Goal: Find specific page/section

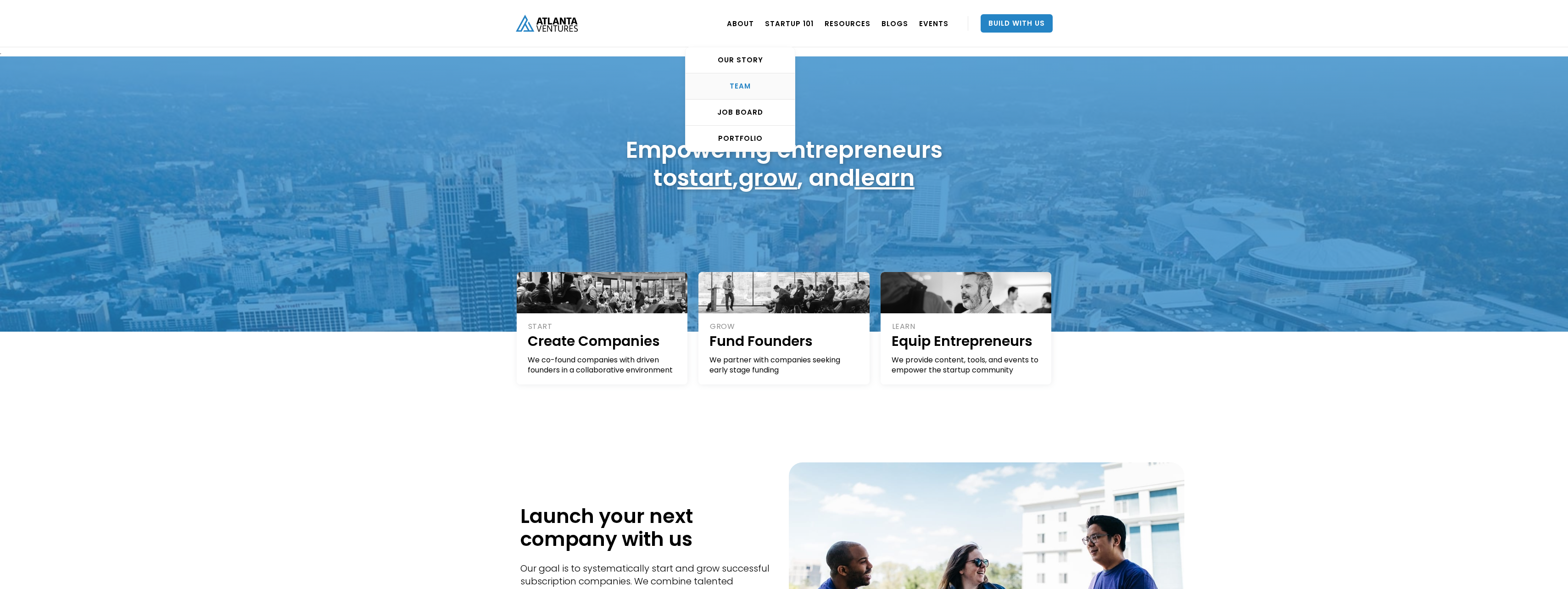
click at [753, 84] on div "TEAM" at bounding box center [740, 86] width 109 height 9
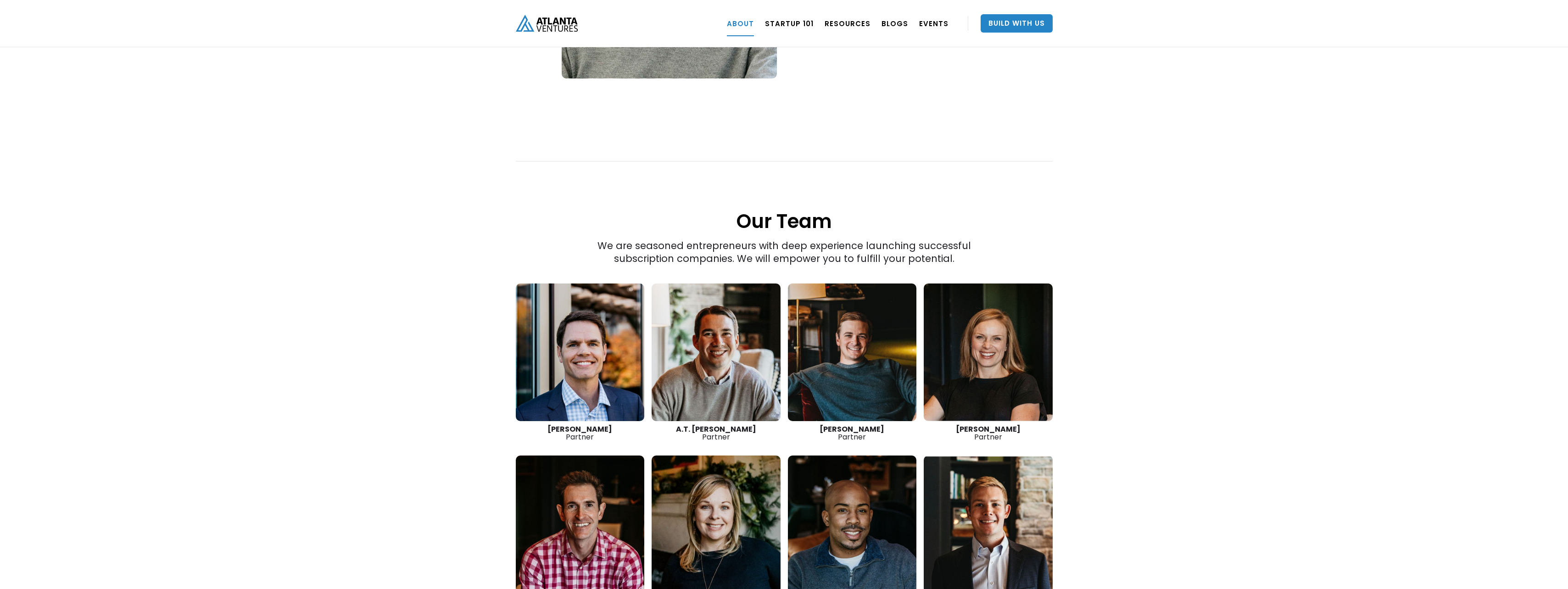
scroll to position [1129, 0]
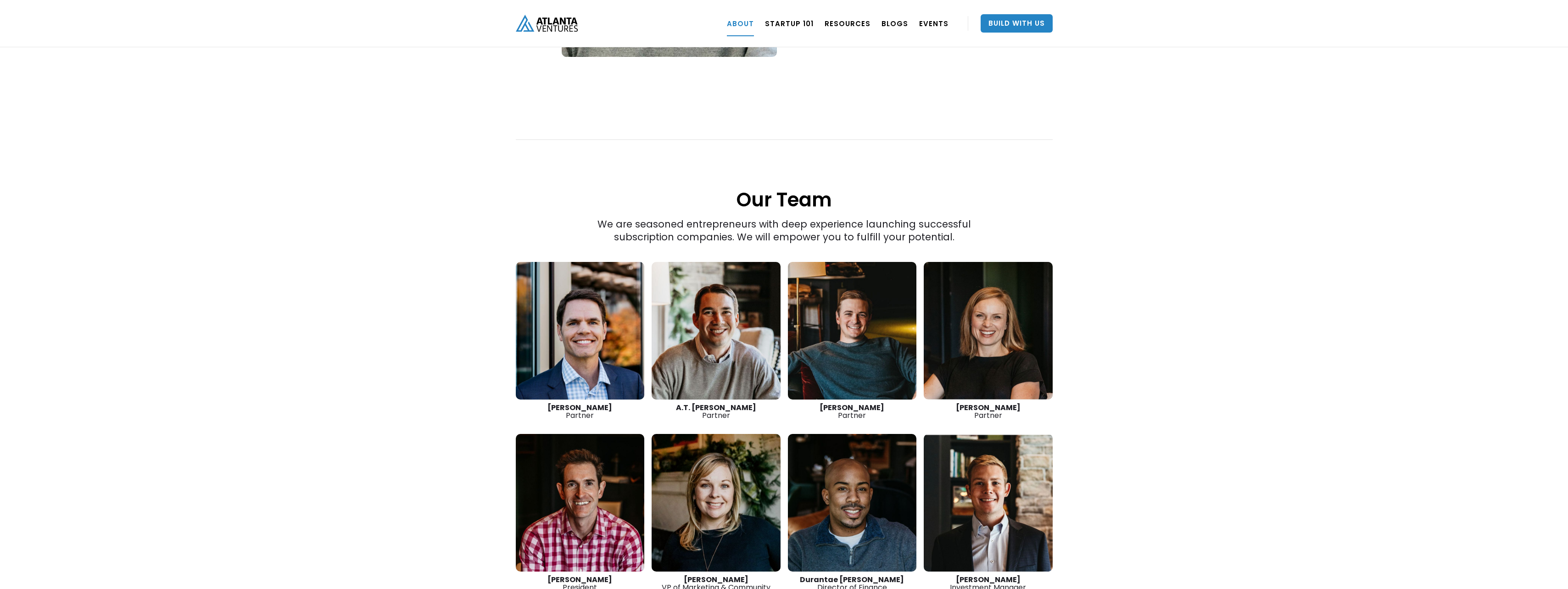
click at [852, 318] on link at bounding box center [852, 331] width 129 height 138
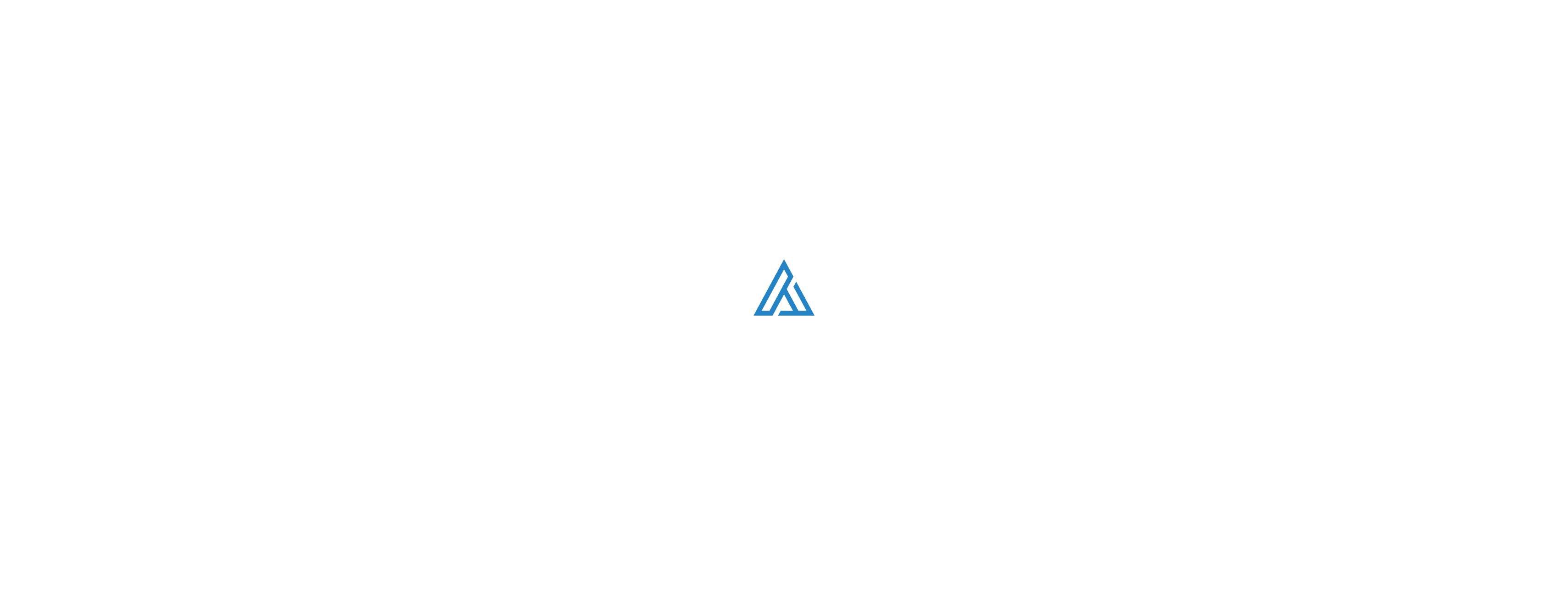
scroll to position [1253, 0]
